Goal: Transaction & Acquisition: Purchase product/service

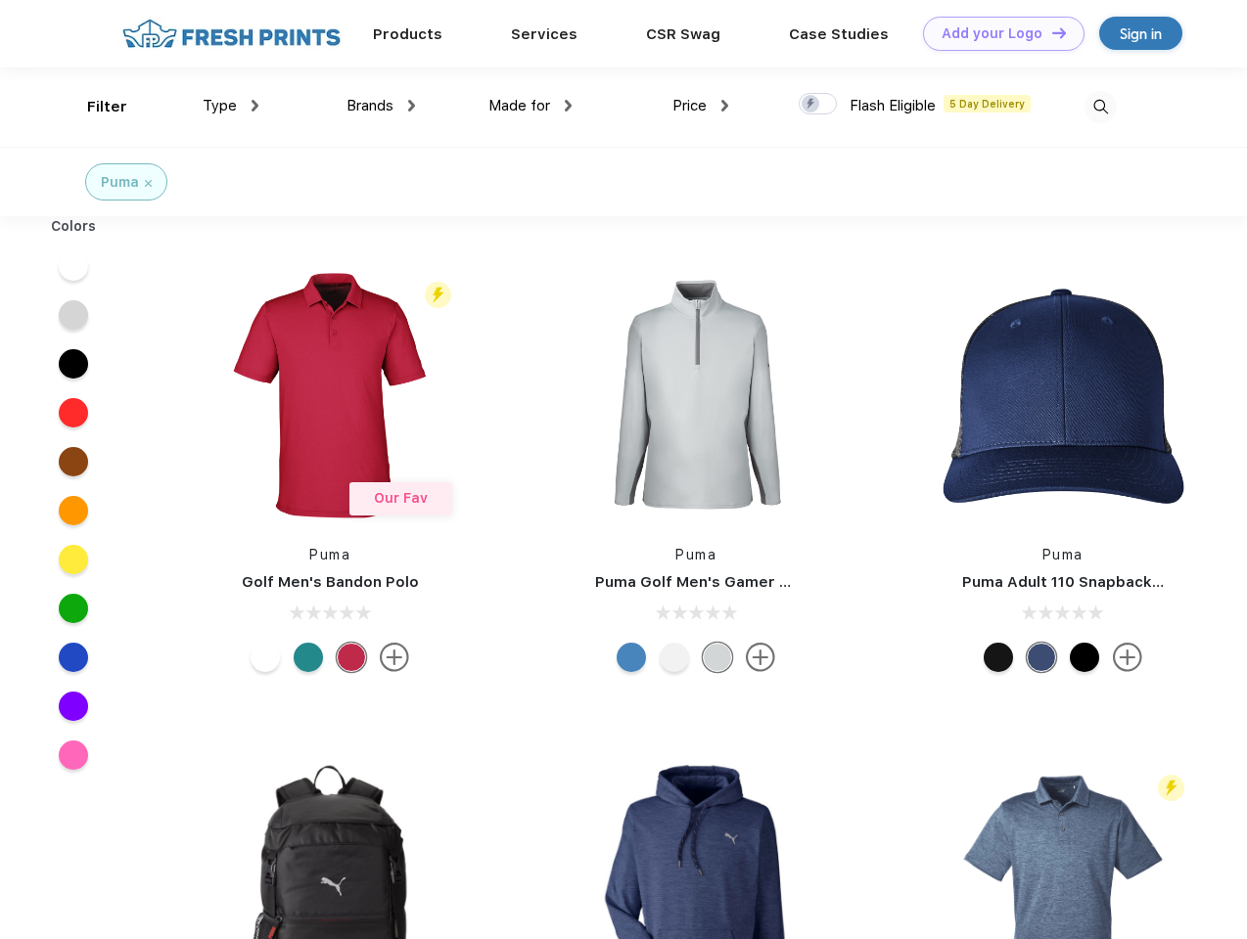
click at [996, 33] on link "Add your Logo Design Tool" at bounding box center [1003, 34] width 161 height 34
click at [0, 0] on div "Design Tool" at bounding box center [0, 0] width 0 height 0
click at [1050, 32] on link "Add your Logo Design Tool" at bounding box center [1003, 34] width 161 height 34
click at [94, 107] on div "Filter" at bounding box center [107, 107] width 40 height 23
click at [231, 106] on span "Type" at bounding box center [220, 106] width 34 height 18
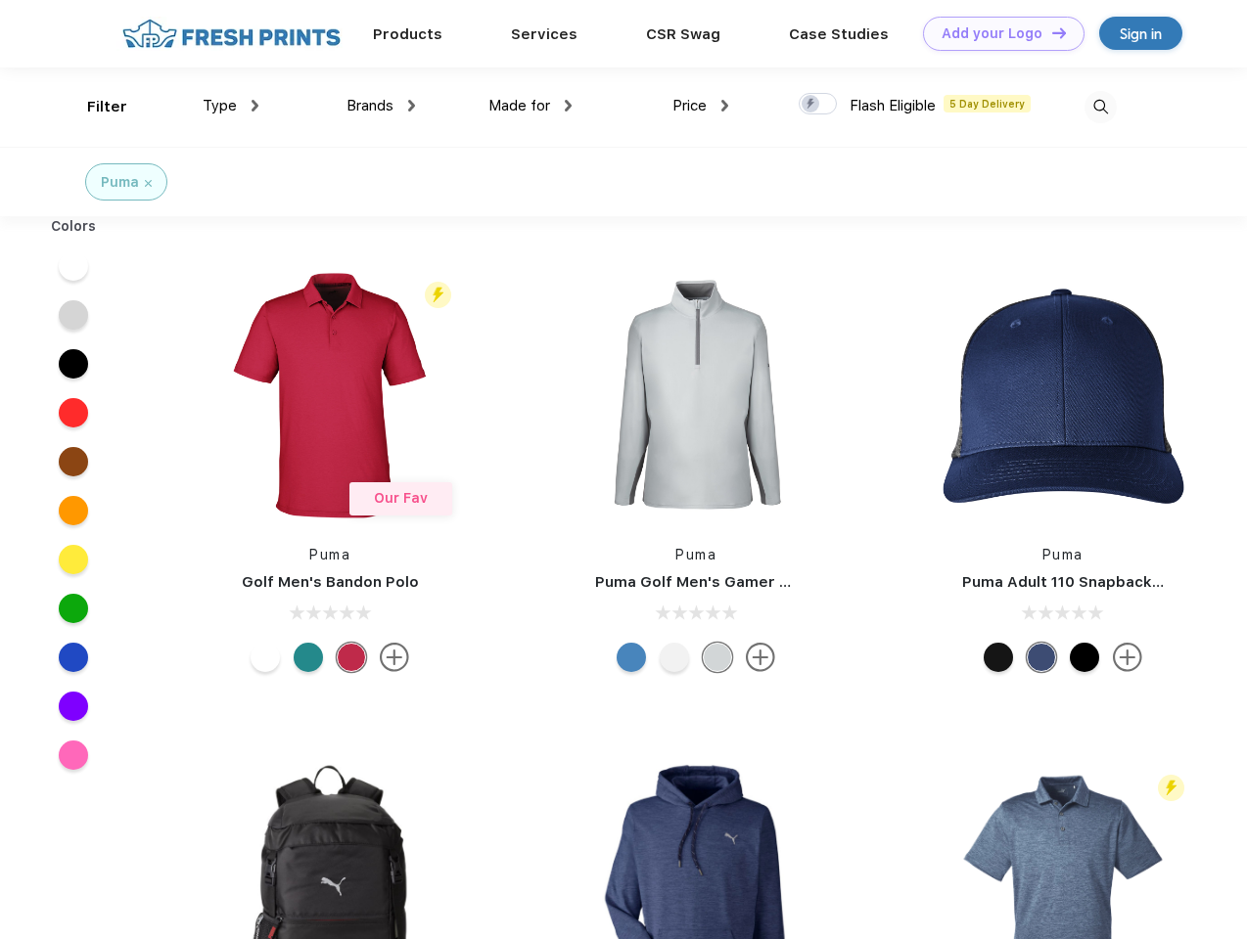
click at [381, 106] on span "Brands" at bounding box center [369, 106] width 47 height 18
click at [530, 106] on span "Made for" at bounding box center [519, 106] width 62 height 18
click at [701, 106] on span "Price" at bounding box center [689, 106] width 34 height 18
click at [818, 105] on div at bounding box center [817, 104] width 38 height 22
click at [811, 105] on input "checkbox" at bounding box center [804, 98] width 13 height 13
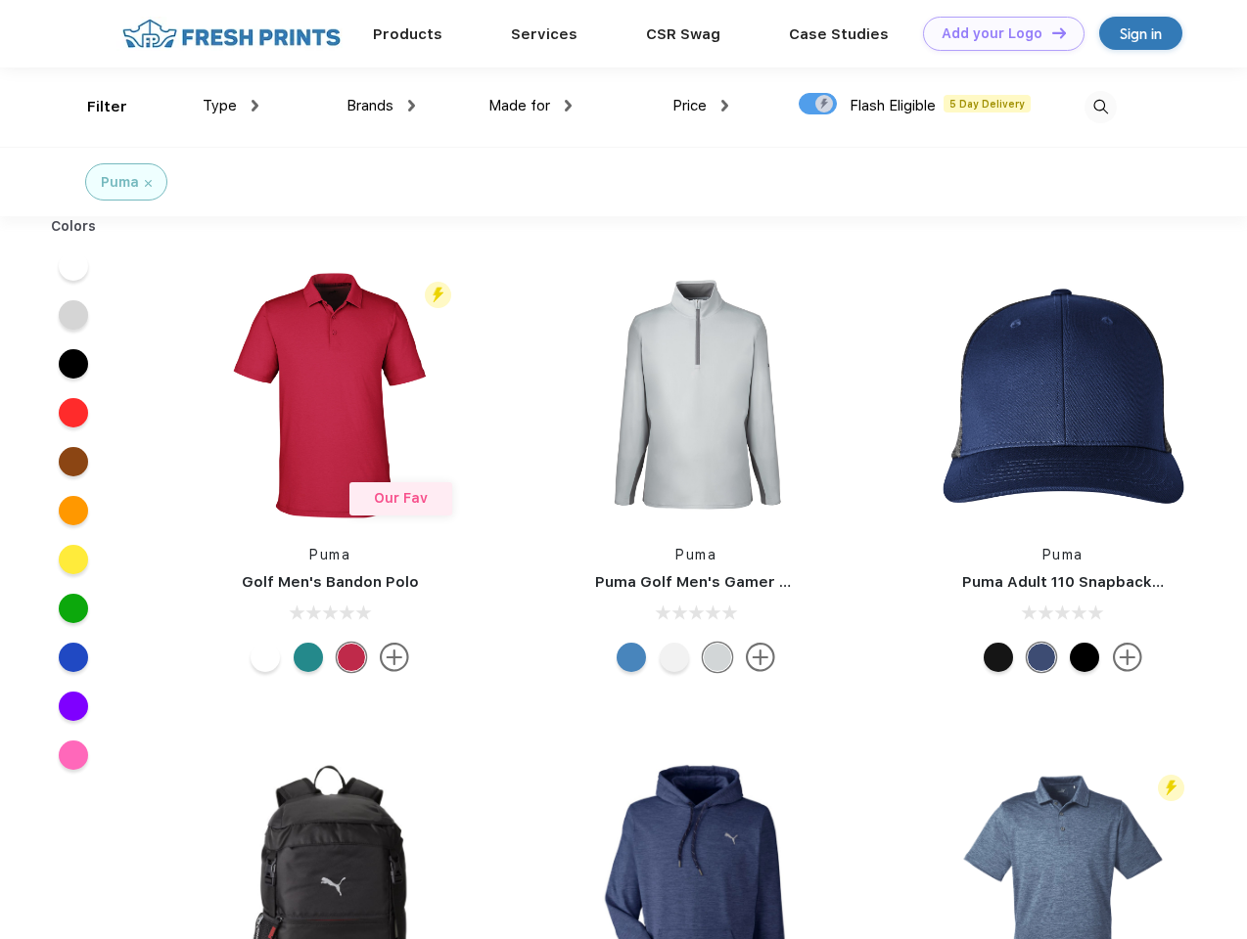
click at [1100, 107] on img at bounding box center [1100, 107] width 32 height 32
